Goal: Task Accomplishment & Management: Complete application form

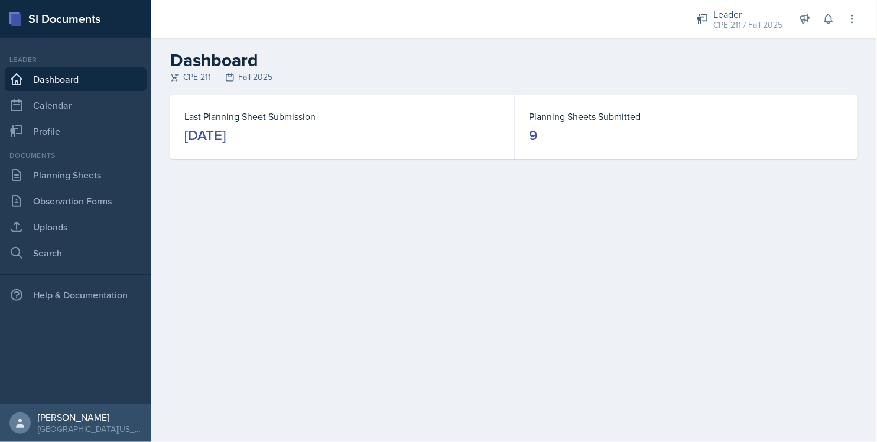
click at [642, 175] on div "Last Planning Sheet Submission September 15th, 2025 Planning Sheets Submitted 9" at bounding box center [513, 141] width 725 height 92
click at [137, 174] on link "Planning Sheets" at bounding box center [76, 175] width 142 height 24
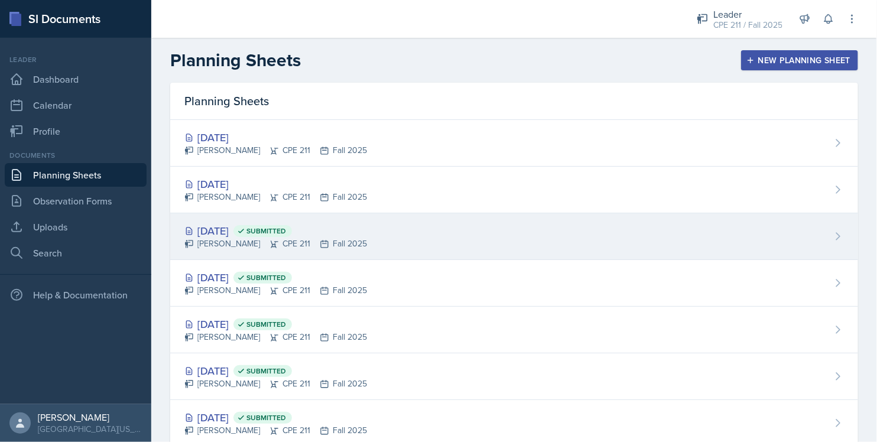
click at [286, 233] on span "Submitted" at bounding box center [266, 230] width 40 height 9
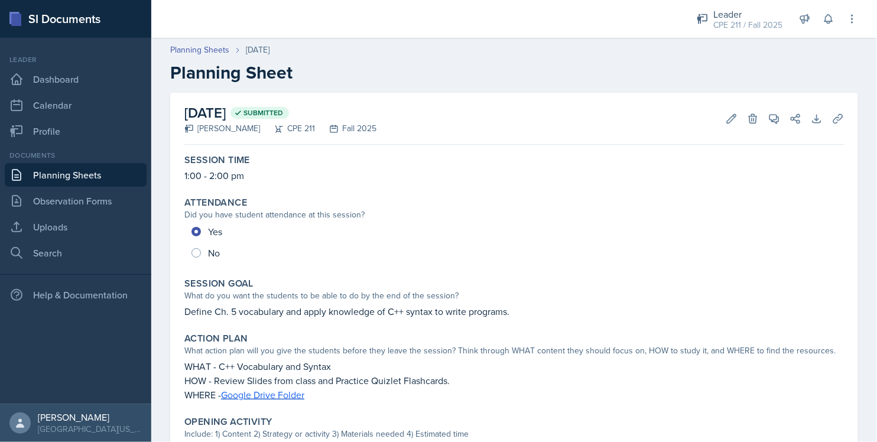
click at [468, 220] on div "Did you have student attendance at this session?" at bounding box center [513, 215] width 659 height 12
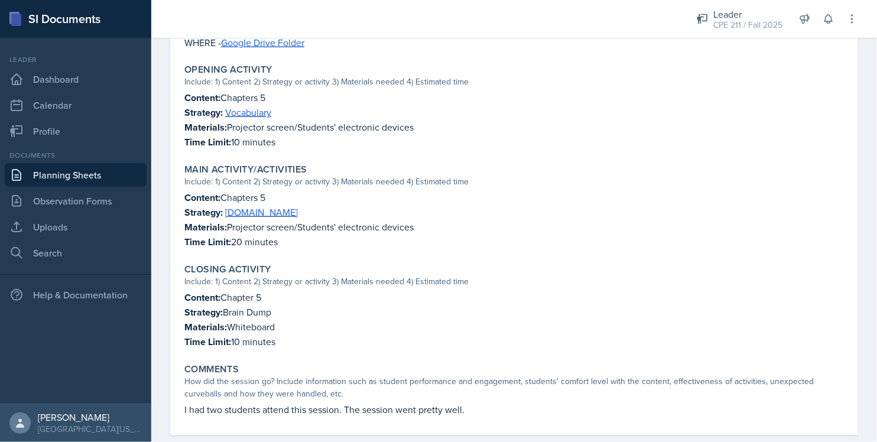
scroll to position [370, 0]
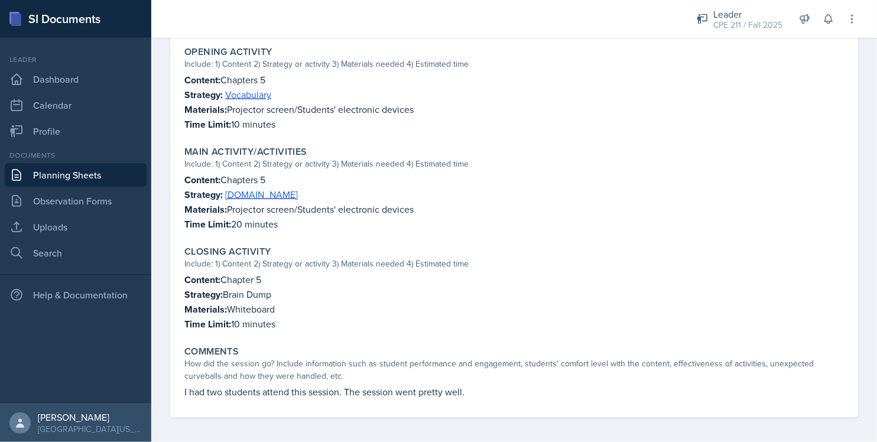
click at [345, 391] on p "I had two students attend this session. The session went pretty well." at bounding box center [513, 392] width 659 height 14
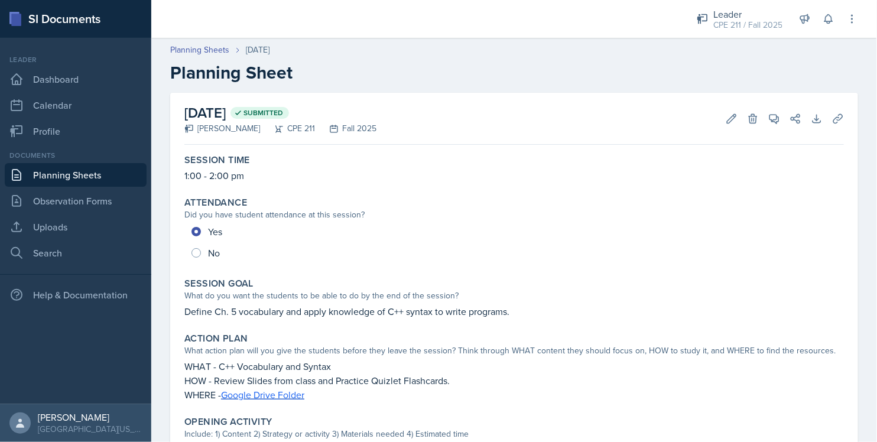
click at [724, 103] on div "September 15th, 2025 Submitted Ella Deaton CPE 211 Fall 2025 Edit Delete View C…" at bounding box center [513, 119] width 659 height 52
click at [725, 115] on icon at bounding box center [731, 119] width 12 height 12
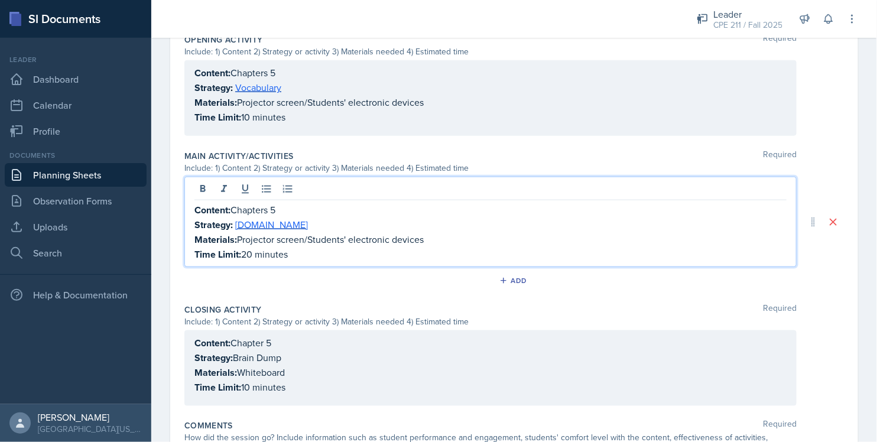
scroll to position [444, 0]
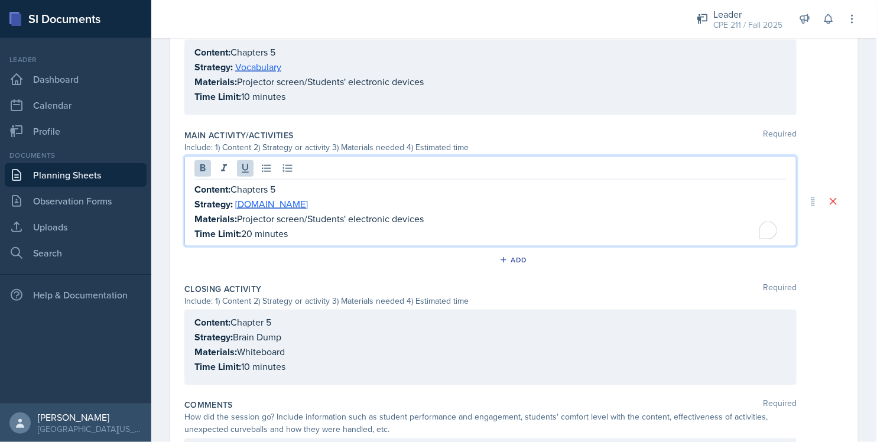
drag, startPoint x: 320, startPoint y: 235, endPoint x: 194, endPoint y: 191, distance: 133.4
click at [194, 191] on div "Content: Chapters 5 Strategy: Kahoot.it Materials: Projector screen/Students' e…" at bounding box center [490, 211] width 592 height 59
click at [254, 201] on link "[DOMAIN_NAME]" at bounding box center [271, 203] width 73 height 13
drag, startPoint x: 307, startPoint y: 233, endPoint x: 196, endPoint y: 184, distance: 120.6
click at [196, 184] on div "Content: Chapters 5 Strategy: Kahoot.it Materials: Projector screen/Students' e…" at bounding box center [490, 211] width 592 height 59
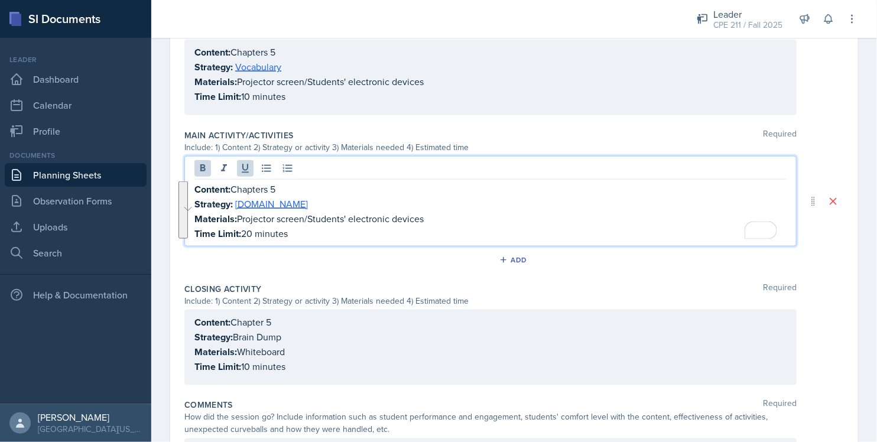
copy div "Content: Chapters 5 Strategy: Kahoot.it Materials: Projector screen/Students' e…"
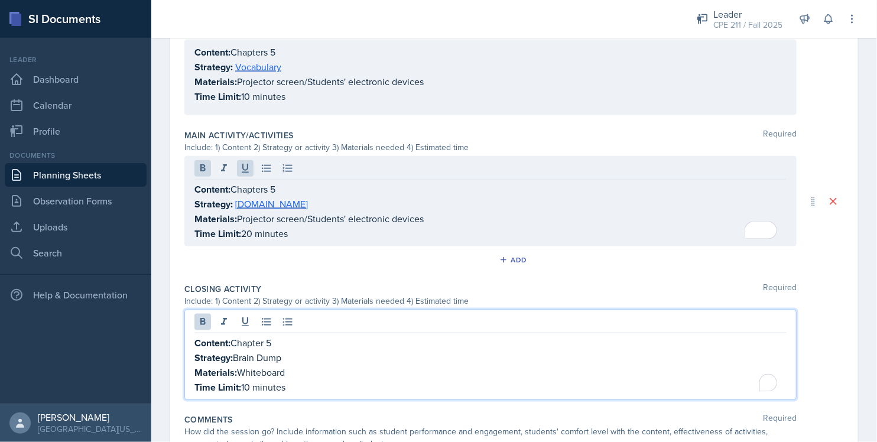
drag, startPoint x: 304, startPoint y: 368, endPoint x: 187, endPoint y: 326, distance: 124.8
click at [187, 326] on div "Content: Chapter 5 Strategy: Brain Dump Materials: Whiteboard Time Limit: 10 mi…" at bounding box center [490, 355] width 612 height 90
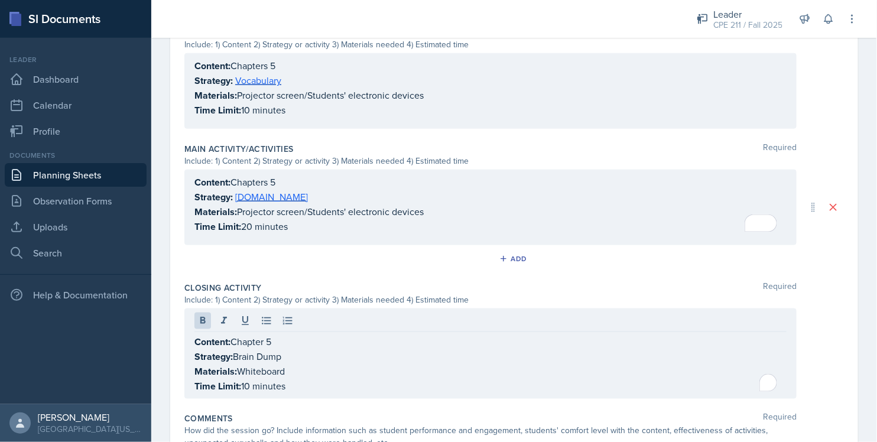
drag, startPoint x: 193, startPoint y: 336, endPoint x: 314, endPoint y: 369, distance: 126.1
click at [314, 369] on div "Content: Chapter 5 Strategy: Brain Dump Materials: Whiteboard Time Limit: 10 mi…" at bounding box center [490, 353] width 612 height 90
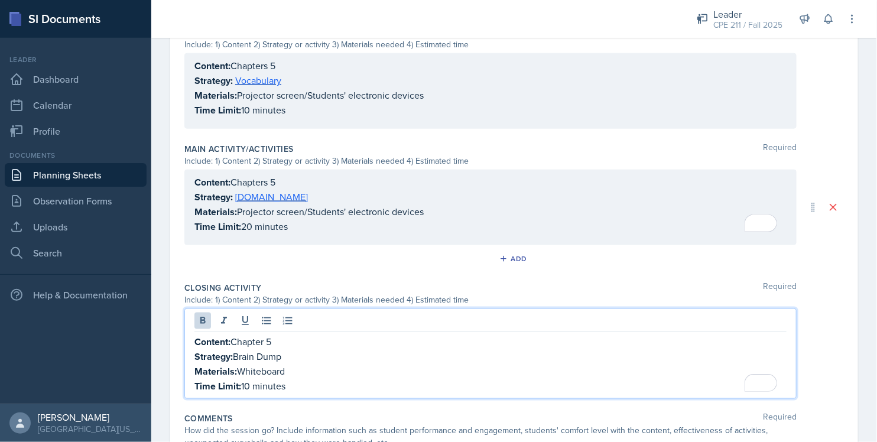
drag, startPoint x: 307, startPoint y: 381, endPoint x: 174, endPoint y: 340, distance: 139.0
click at [174, 340] on div "Date September 15th, 2025 September 2025 31 1 2 3 4 5 6 7 8 9 10 11 12 13 14 15…" at bounding box center [514, 78] width 688 height 833
click at [286, 228] on p "Time Limit: 20 minutes" at bounding box center [490, 226] width 592 height 15
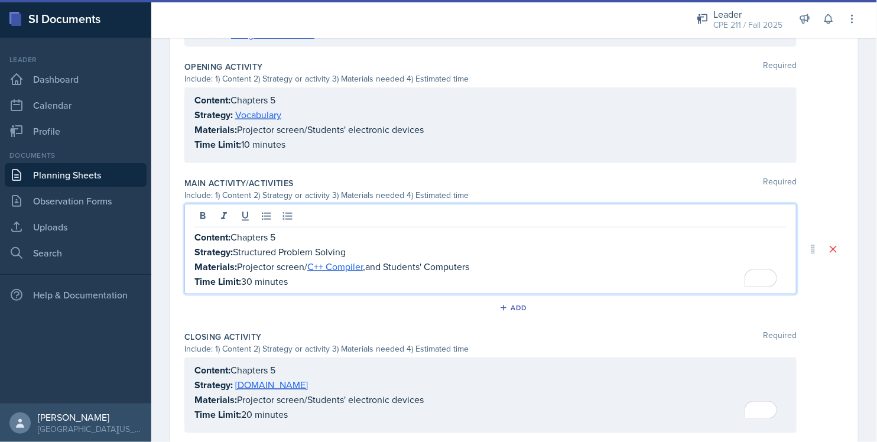
scroll to position [392, 0]
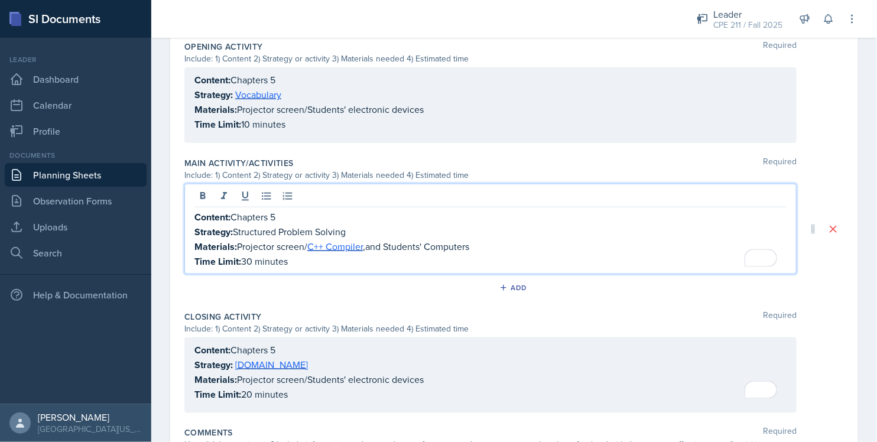
click at [372, 243] on p "Materials: Projector screen/ C++ Compiler , and Students' Computers" at bounding box center [490, 246] width 592 height 15
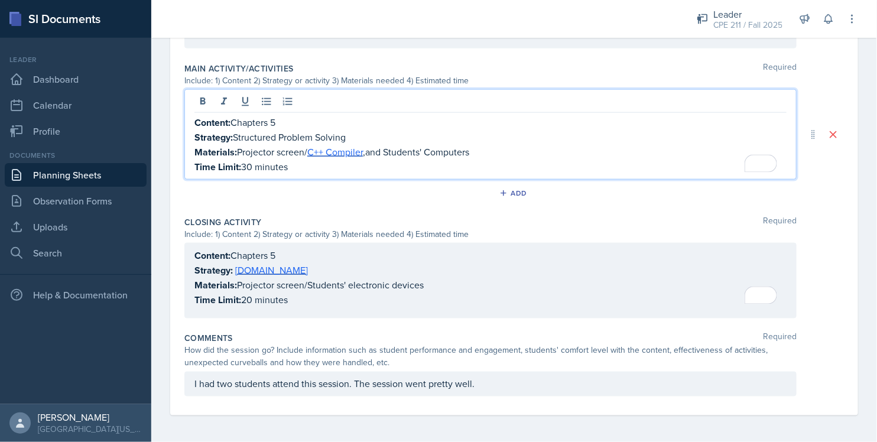
click at [488, 385] on p "I had two students attend this session. The session went pretty well." at bounding box center [490, 384] width 592 height 14
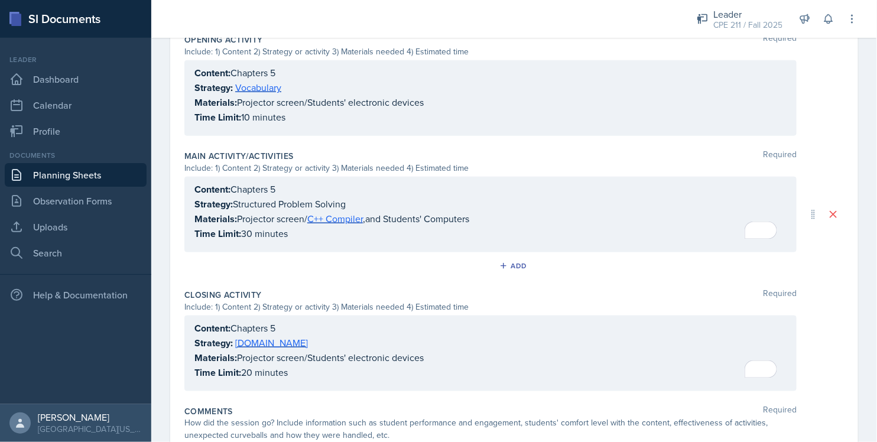
scroll to position [532, 0]
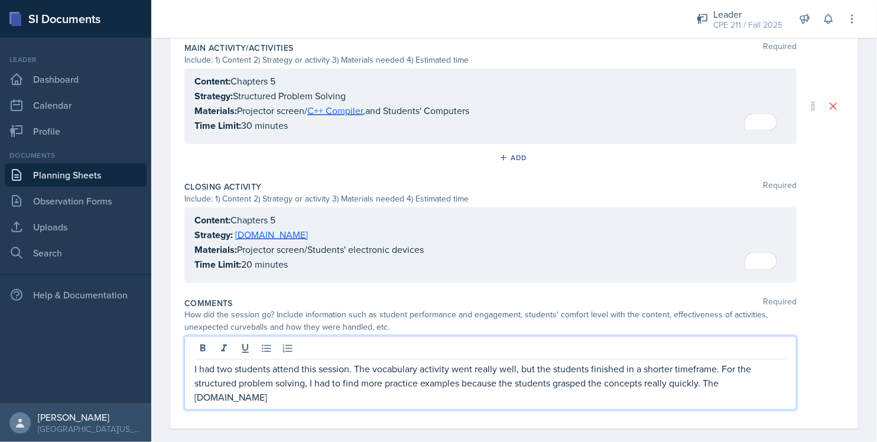
click at [493, 387] on p "I had two students attend this session. The vocabulary activity went really wel…" at bounding box center [490, 383] width 592 height 43
click at [773, 387] on p "I had two students attend this session. The vocabulary activity went really wel…" at bounding box center [490, 383] width 592 height 43
click at [261, 229] on div "Content: Chapters 5 Strategy: Kahoot.it Materials: Projector screen/Students' e…" at bounding box center [490, 242] width 592 height 59
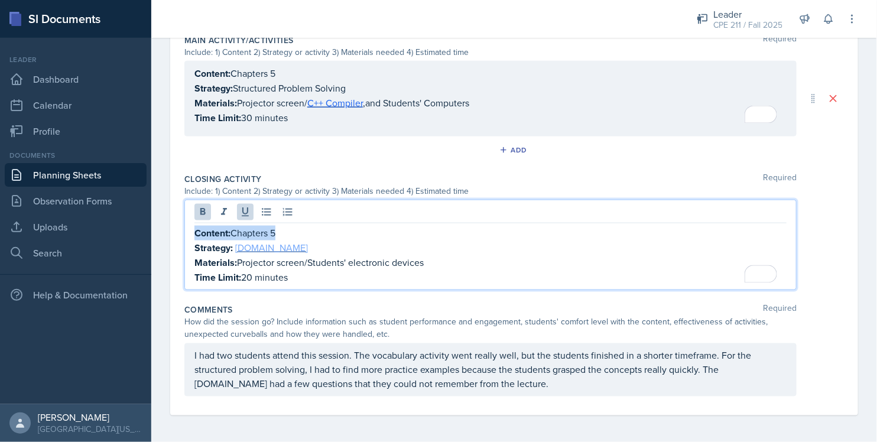
click at [266, 246] on link "[DOMAIN_NAME]" at bounding box center [271, 247] width 73 height 13
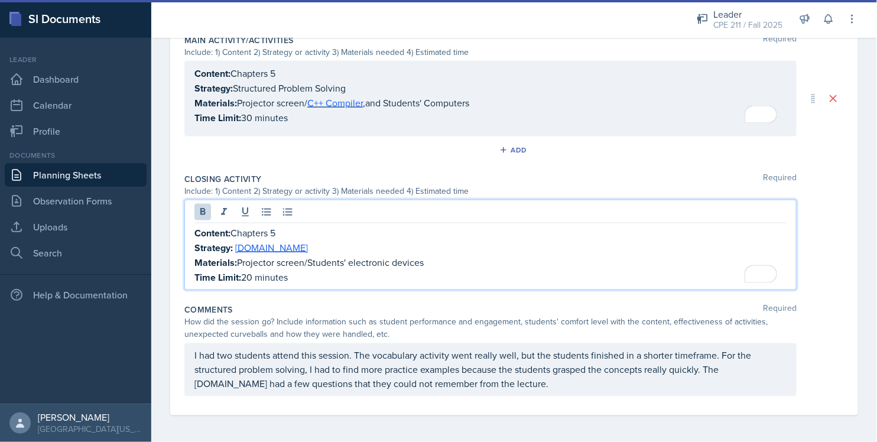
click at [518, 386] on p "I had two students attend this session. The vocabulary activity went really wel…" at bounding box center [490, 369] width 592 height 43
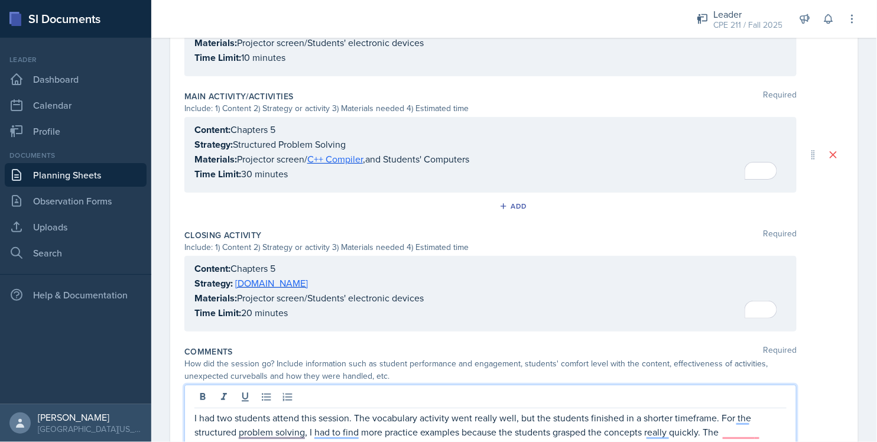
scroll to position [546, 0]
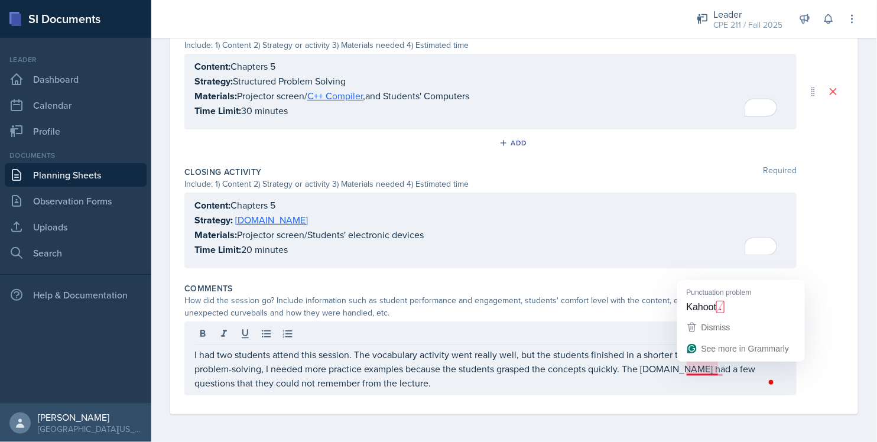
click at [817, 367] on div "I had two students attend this session. The vocabulary activity went really wel…" at bounding box center [513, 358] width 659 height 74
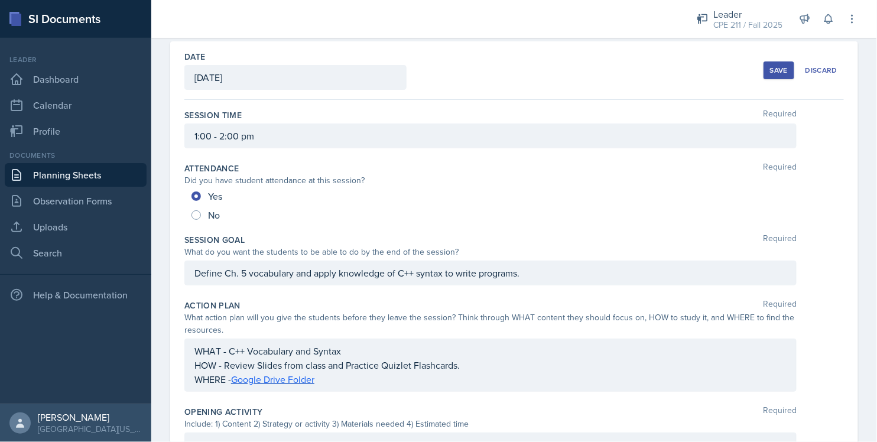
scroll to position [0, 0]
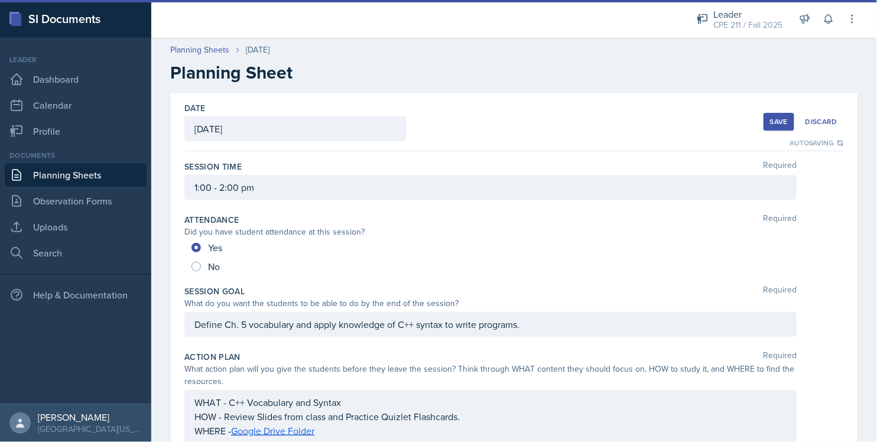
click at [770, 117] on div "Save" at bounding box center [779, 121] width 18 height 9
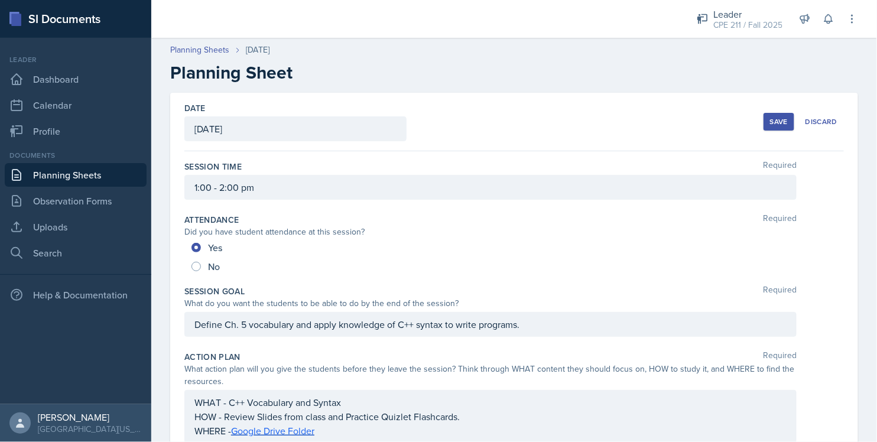
click at [93, 171] on link "Planning Sheets" at bounding box center [76, 175] width 142 height 24
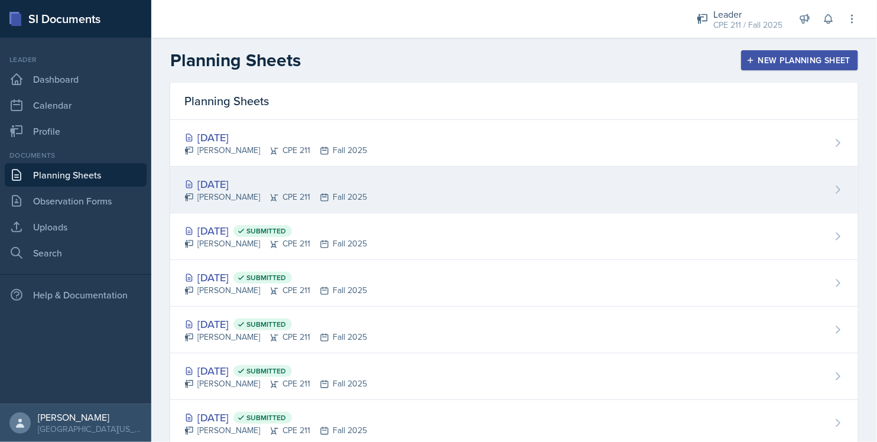
click at [247, 183] on div "[DATE]" at bounding box center [275, 184] width 183 height 16
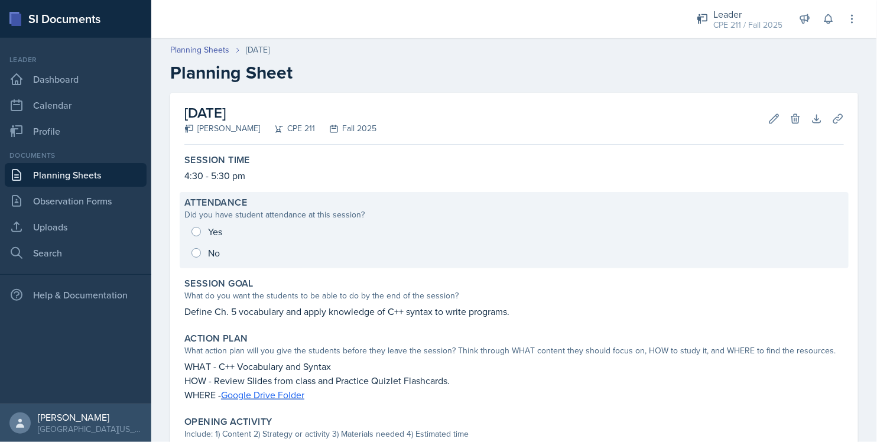
click at [203, 227] on div "Yes No" at bounding box center [513, 242] width 659 height 43
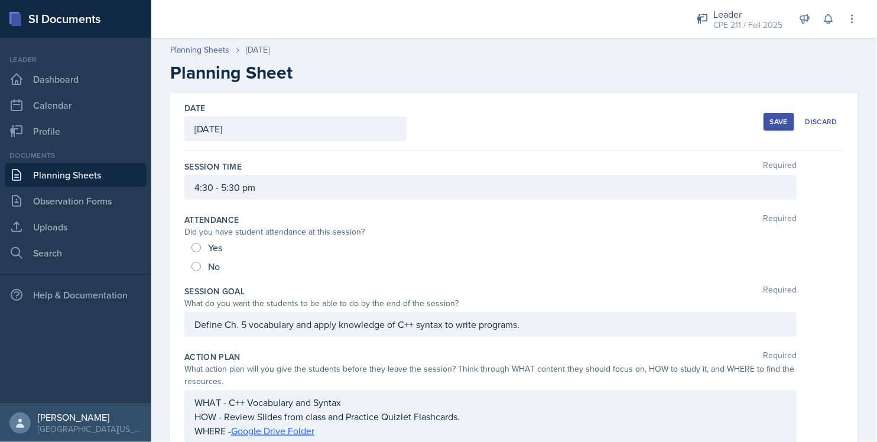
click at [196, 252] on div "Yes" at bounding box center [207, 247] width 33 height 19
click at [194, 246] on input "Yes" at bounding box center [195, 247] width 9 height 9
radio input "true"
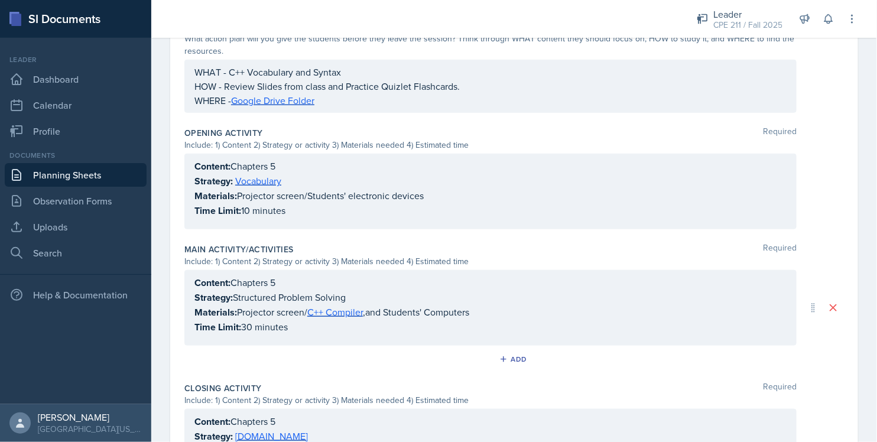
scroll to position [497, 0]
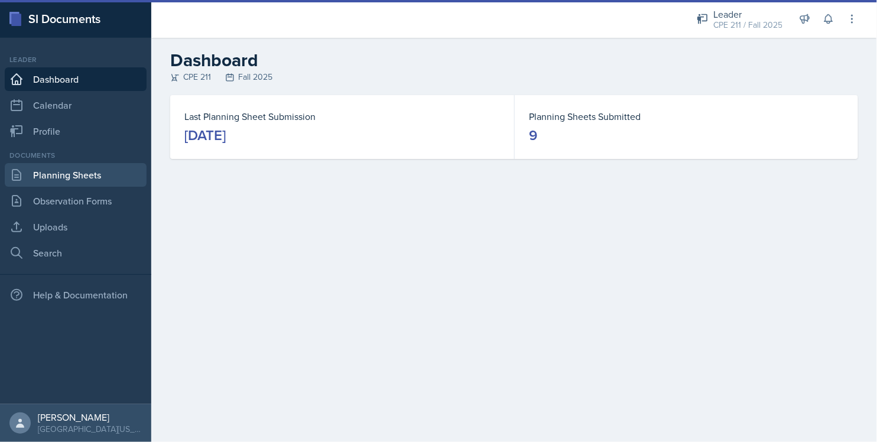
click at [86, 182] on link "Planning Sheets" at bounding box center [76, 175] width 142 height 24
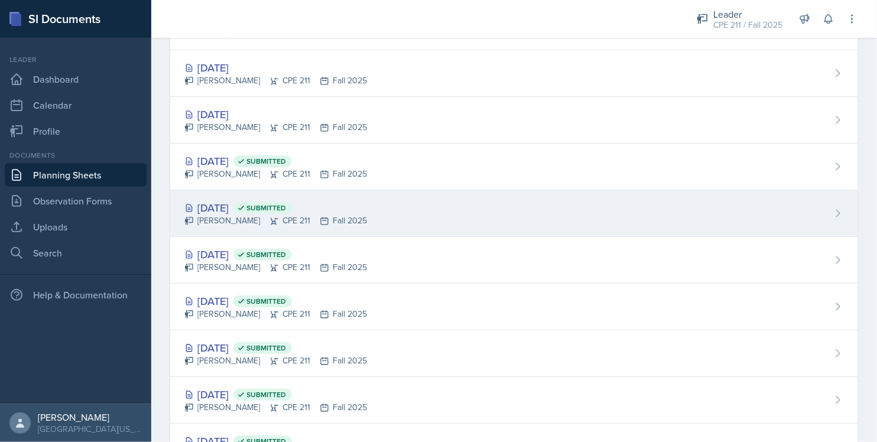
scroll to position [76, 0]
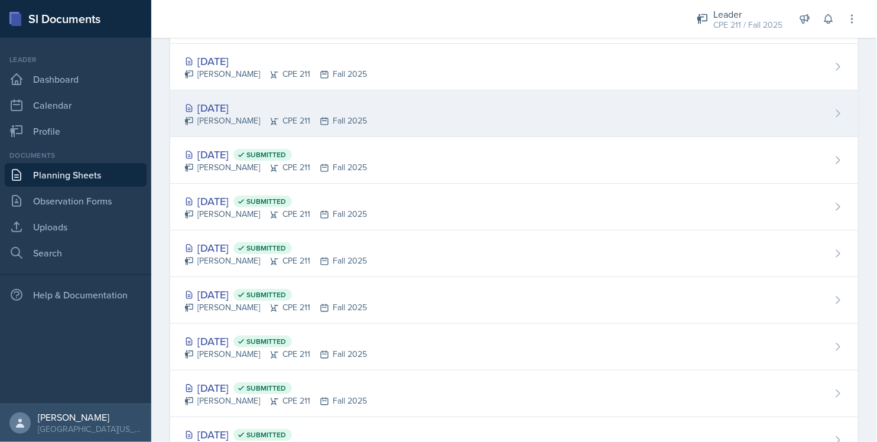
click at [262, 123] on div "Ella Deaton CPE 211 Fall 2025" at bounding box center [275, 121] width 183 height 12
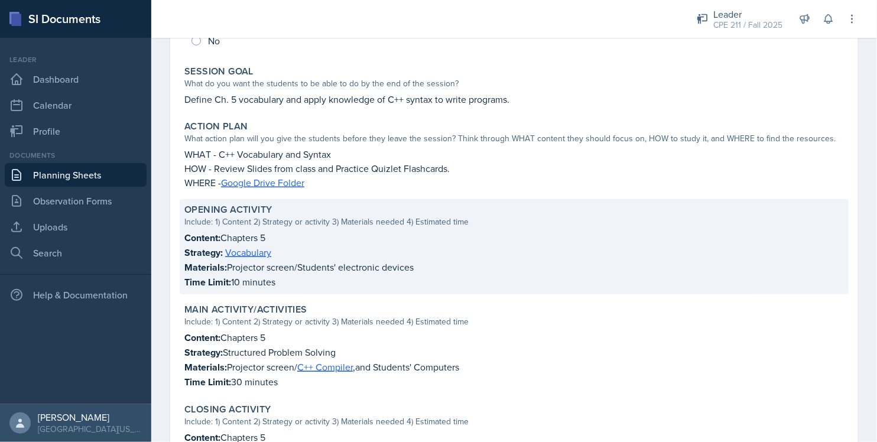
scroll to position [380, 0]
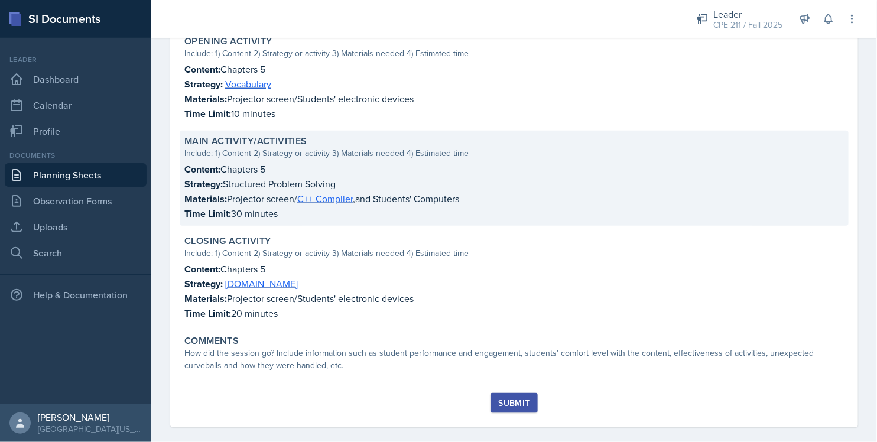
click at [268, 201] on p "Materials: Projector screen/ C++ Compiler , and Students' Computers" at bounding box center [513, 198] width 659 height 15
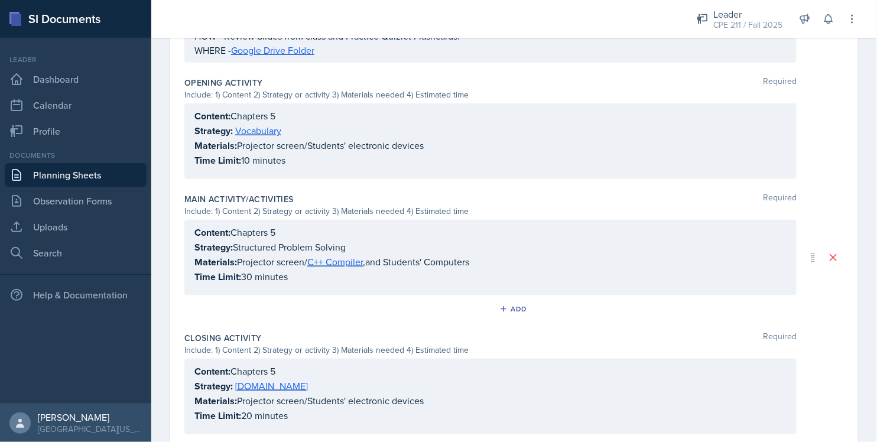
scroll to position [435, 0]
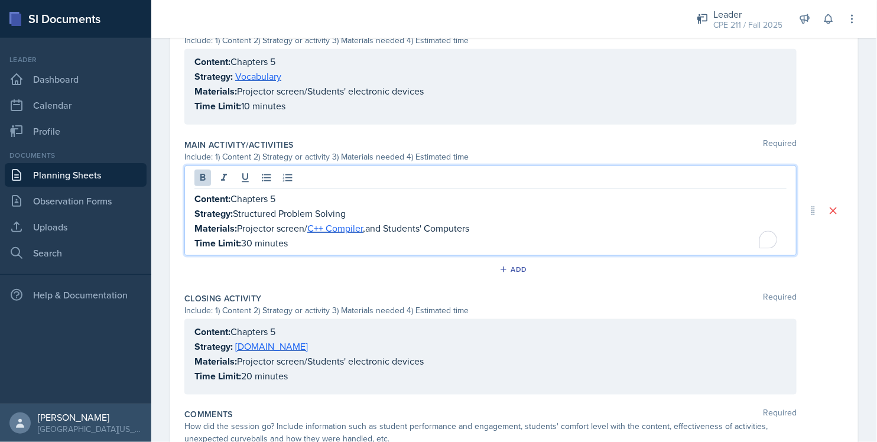
drag, startPoint x: 197, startPoint y: 197, endPoint x: 182, endPoint y: 184, distance: 20.1
click at [182, 184] on div "Date September 17th, 2025 September 2025 31 1 2 3 4 5 6 7 8 9 10 11 12 13 14 15…" at bounding box center [514, 74] width 688 height 833
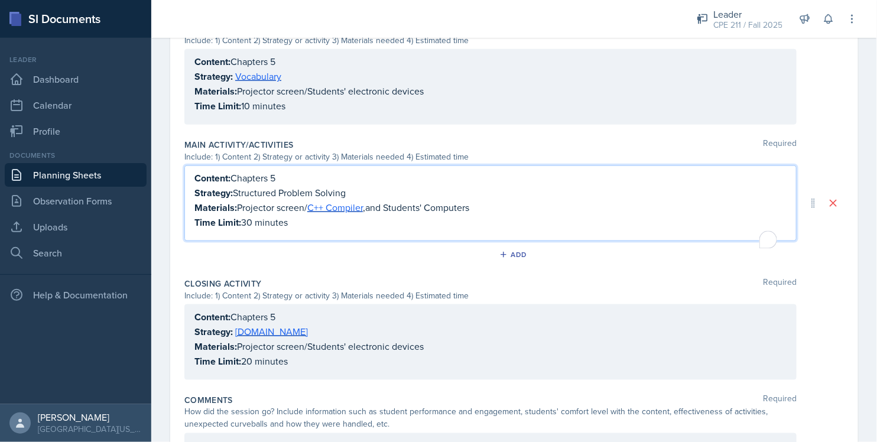
scroll to position [414, 0]
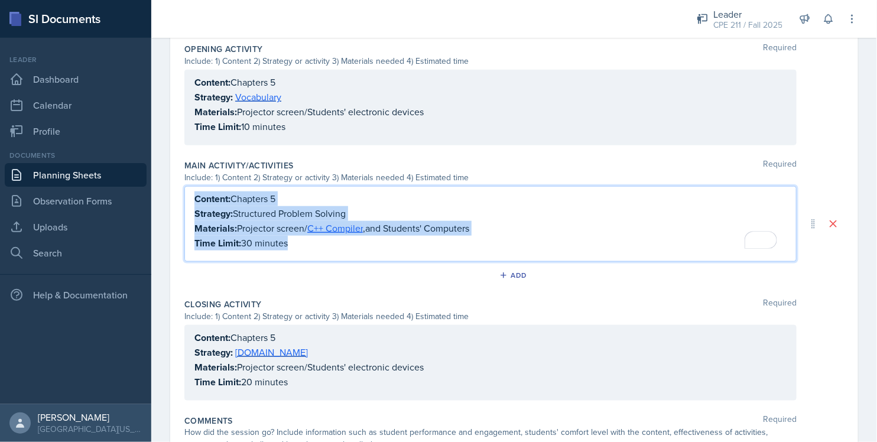
drag, startPoint x: 194, startPoint y: 194, endPoint x: 326, endPoint y: 250, distance: 142.9
click at [326, 250] on div "Content: Chapters 5 Strategy: Structured Problem Solving Materials: Projector s…" at bounding box center [490, 224] width 612 height 76
copy div "Content: Chapters 5 Strategy: Structured Problem Solving Materials: Projector s…"
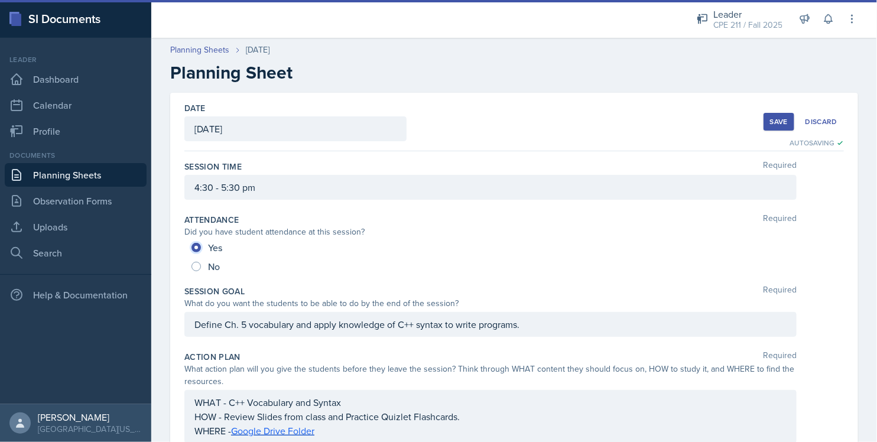
scroll to position [497, 0]
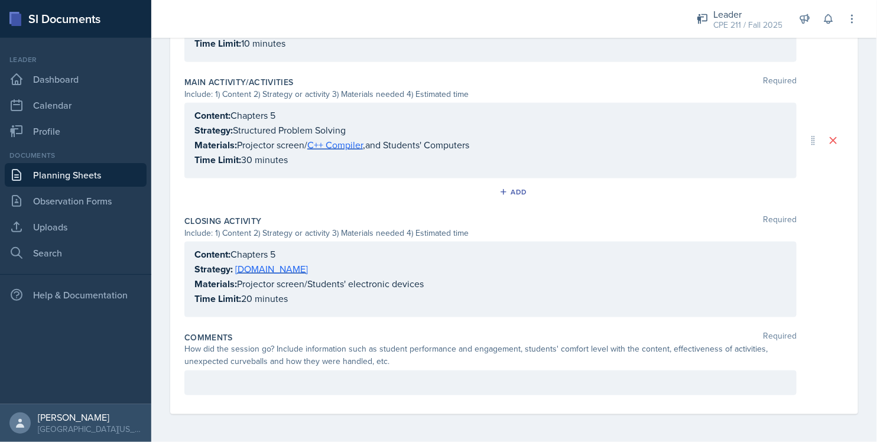
click at [217, 379] on div at bounding box center [490, 382] width 612 height 25
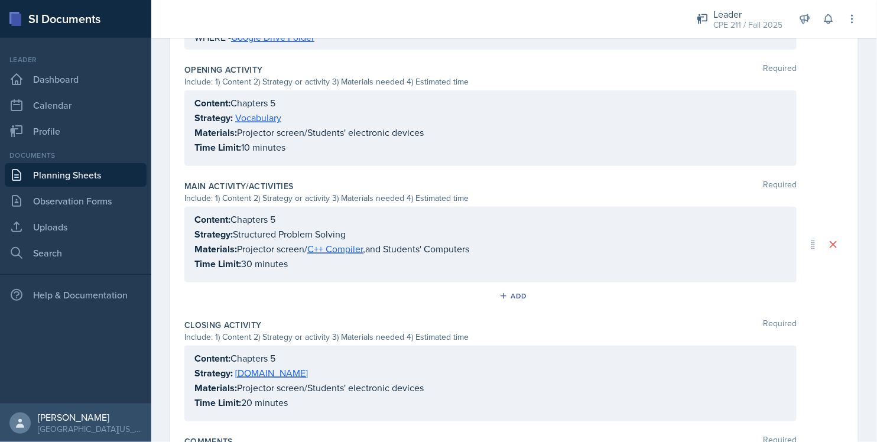
scroll to position [546, 0]
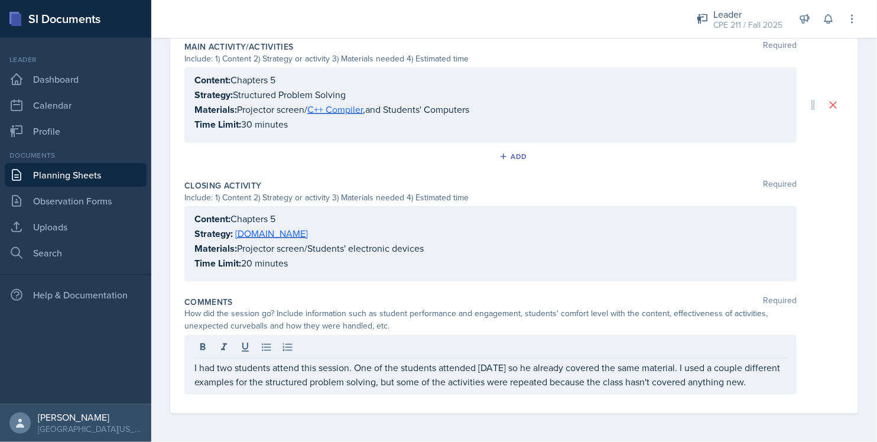
click at [449, 410] on div "Session Time Required 4:30 - 5:30 pm Attendance Required Did you have student a…" at bounding box center [513, 15] width 659 height 795
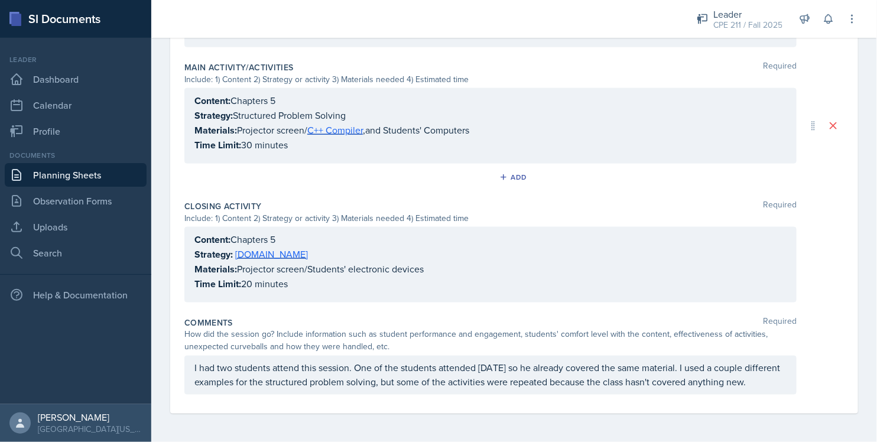
click at [438, 394] on div "I had two students attend this session. One of the students attended [DATE] so …" at bounding box center [490, 375] width 612 height 39
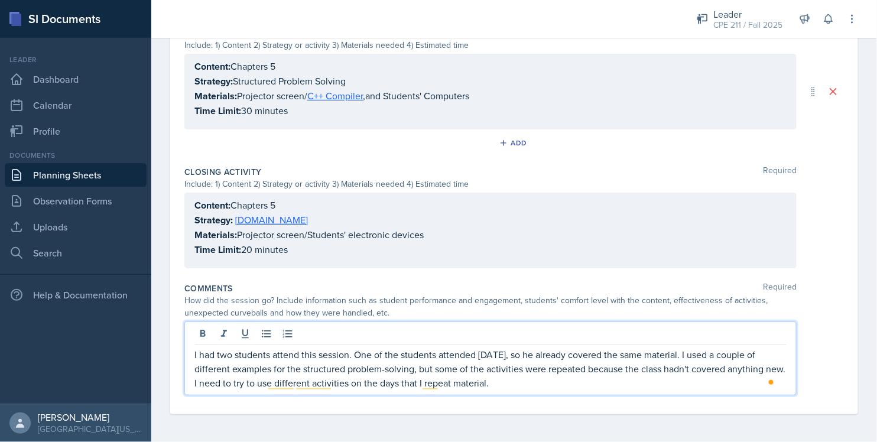
scroll to position [0, 0]
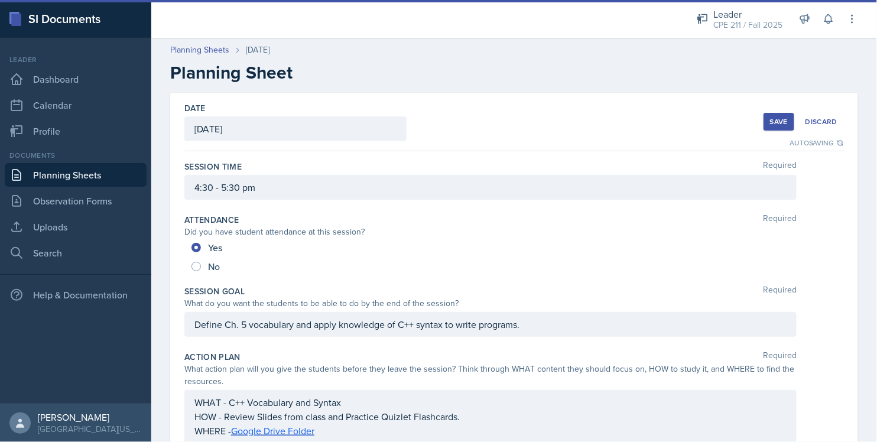
click at [763, 123] on button "Save" at bounding box center [778, 122] width 31 height 18
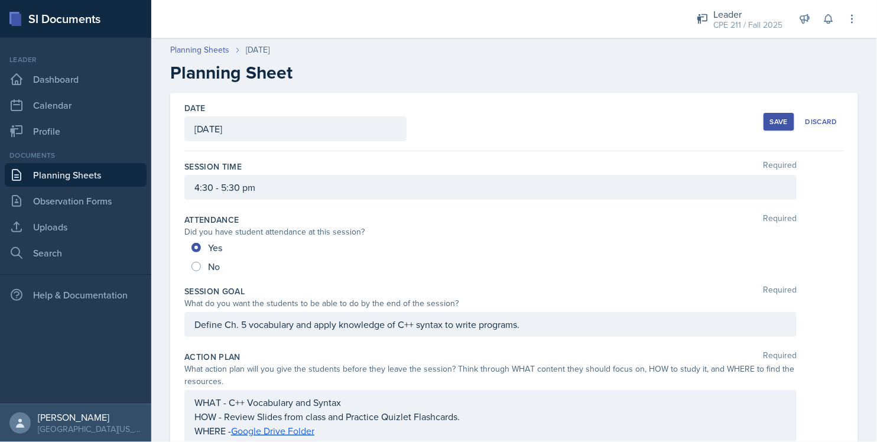
click at [770, 117] on div "Save" at bounding box center [779, 121] width 18 height 9
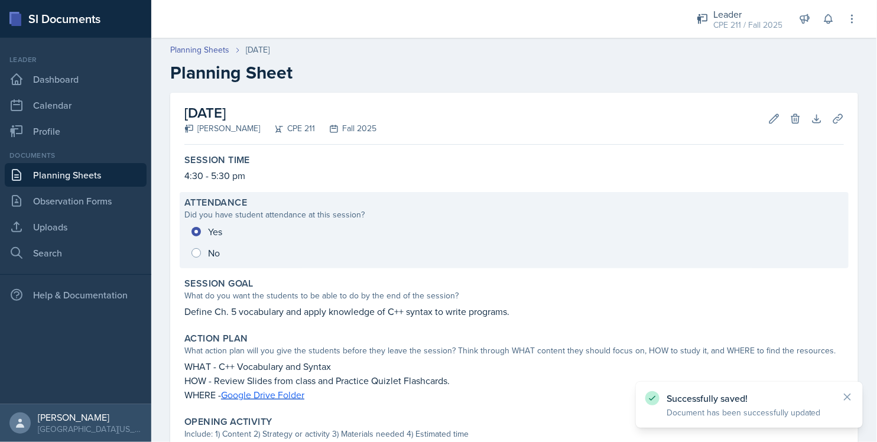
scroll to position [432, 0]
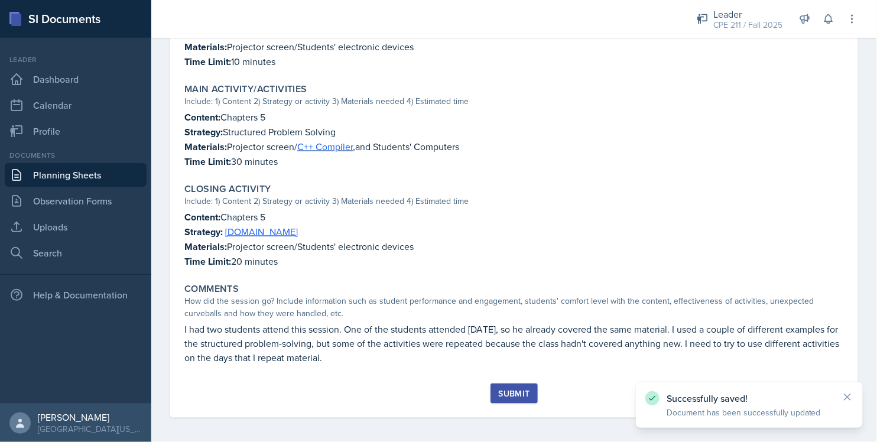
click at [516, 389] on div "Submit" at bounding box center [513, 393] width 31 height 9
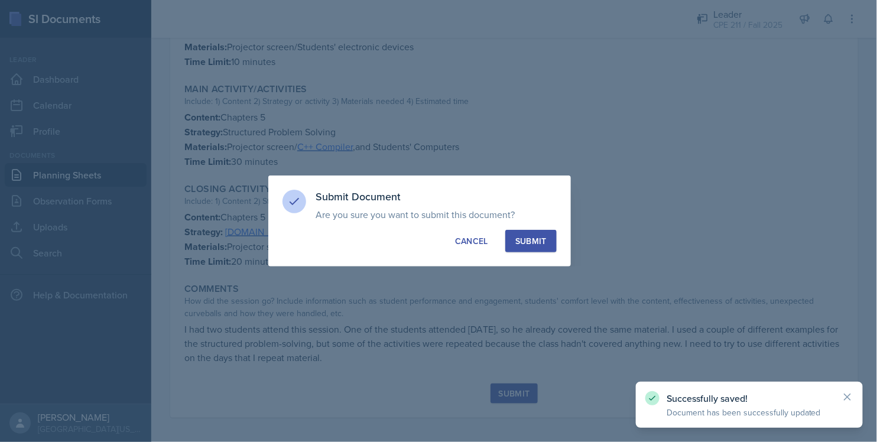
click at [533, 240] on div "Submit" at bounding box center [530, 241] width 31 height 12
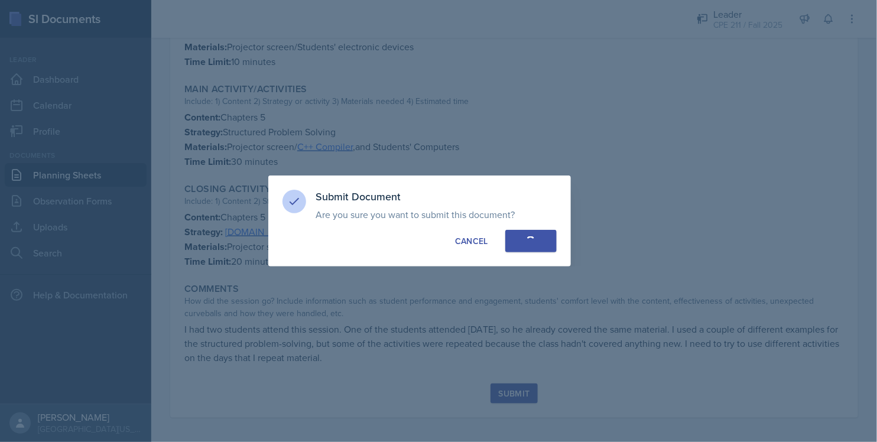
radio input "true"
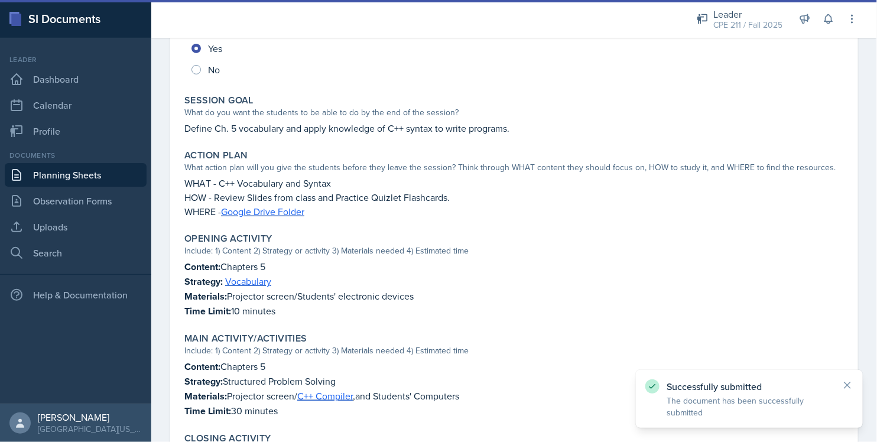
scroll to position [0, 0]
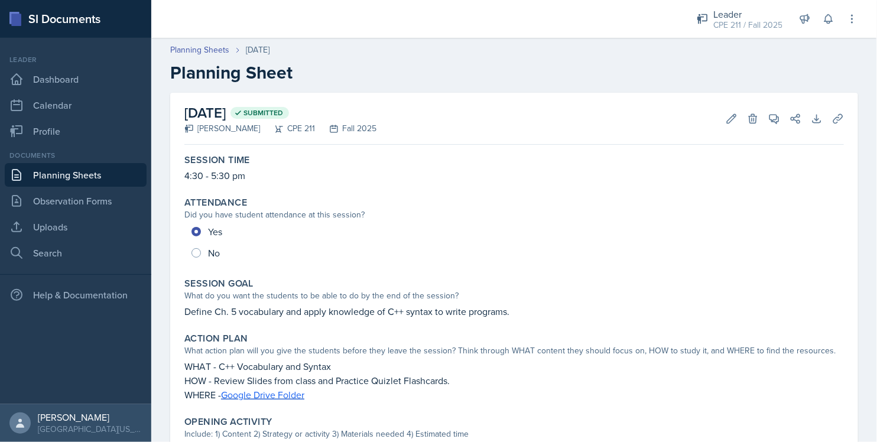
click at [58, 168] on link "Planning Sheets" at bounding box center [76, 175] width 142 height 24
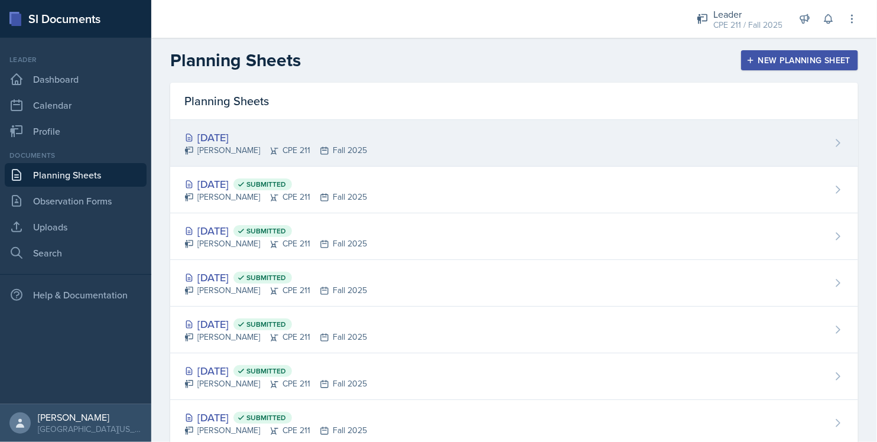
click at [253, 127] on div "[DATE] [PERSON_NAME] CPE 211 Fall 2025" at bounding box center [514, 143] width 688 height 47
